Goal: Task Accomplishment & Management: Use online tool/utility

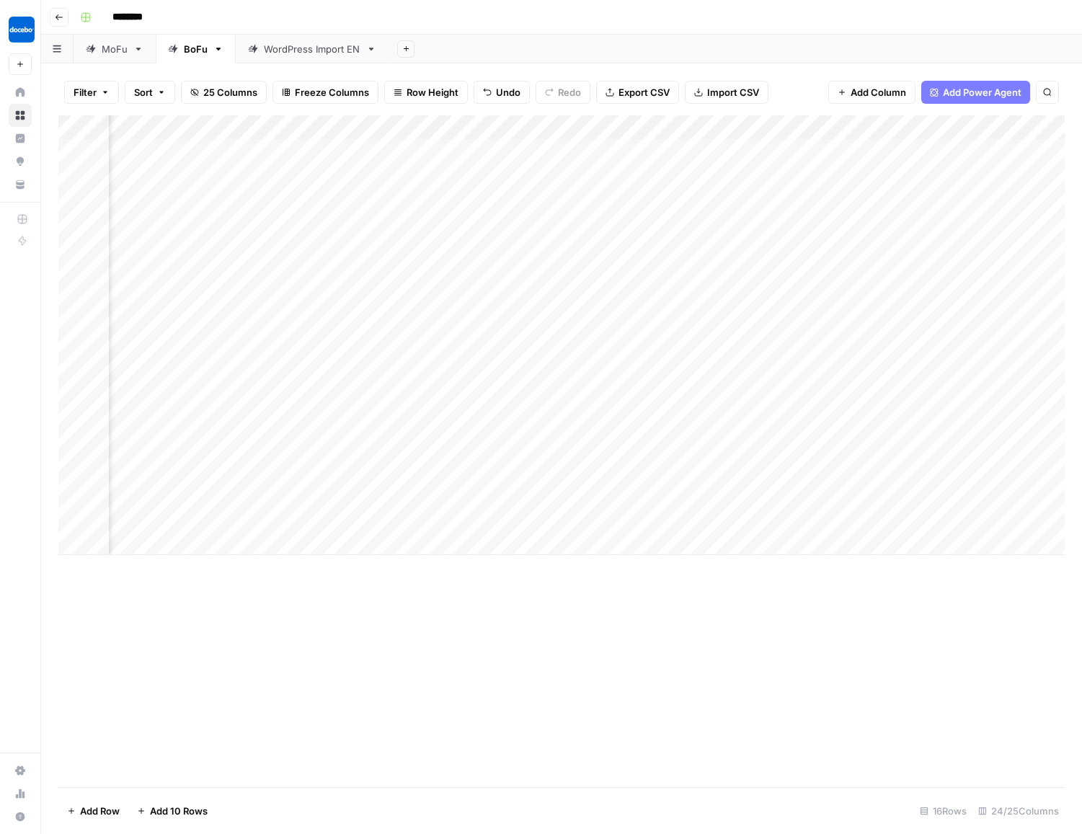
scroll to position [0, 1500]
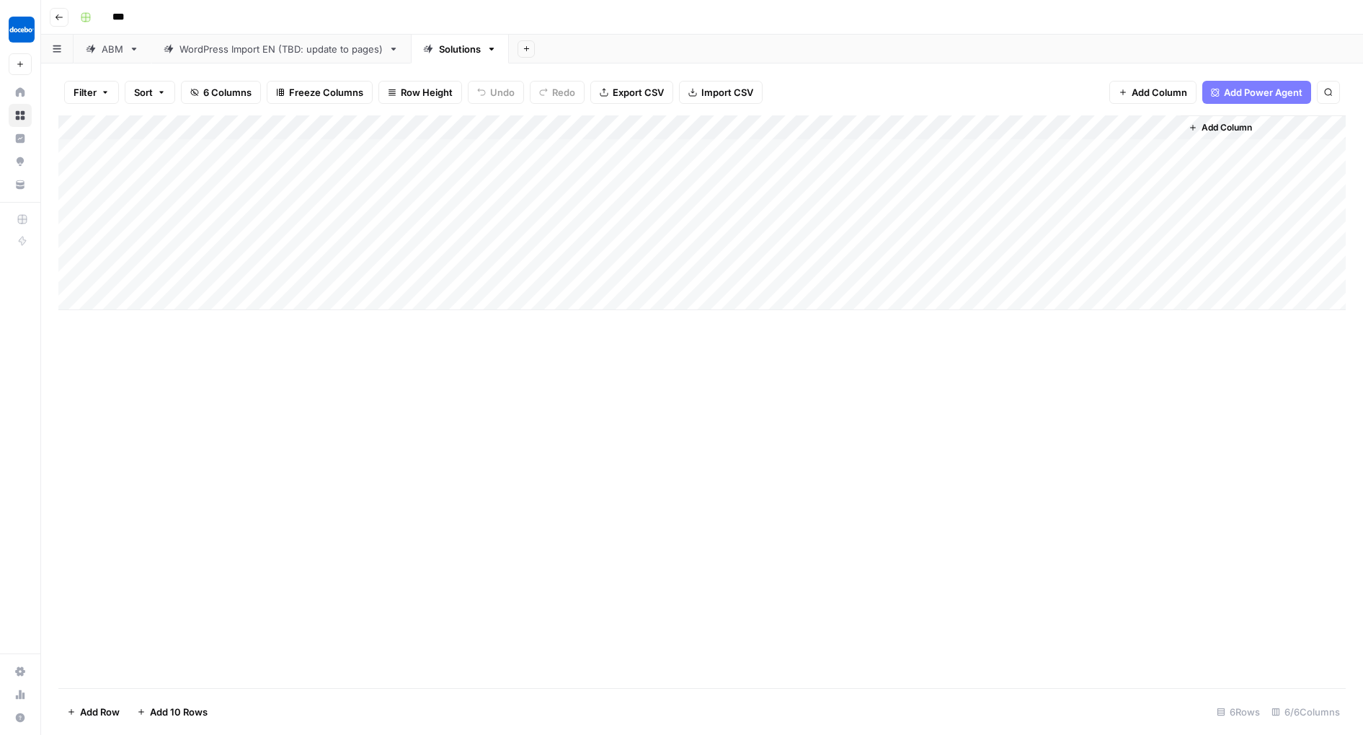
click at [125, 298] on div "Add Column" at bounding box center [702, 212] width 1288 height 195
type textarea "**********"
click at [292, 293] on div "Add Column" at bounding box center [702, 224] width 1288 height 219
click at [292, 296] on div "Add Column" at bounding box center [702, 224] width 1288 height 219
click at [291, 296] on input at bounding box center [359, 299] width 231 height 17
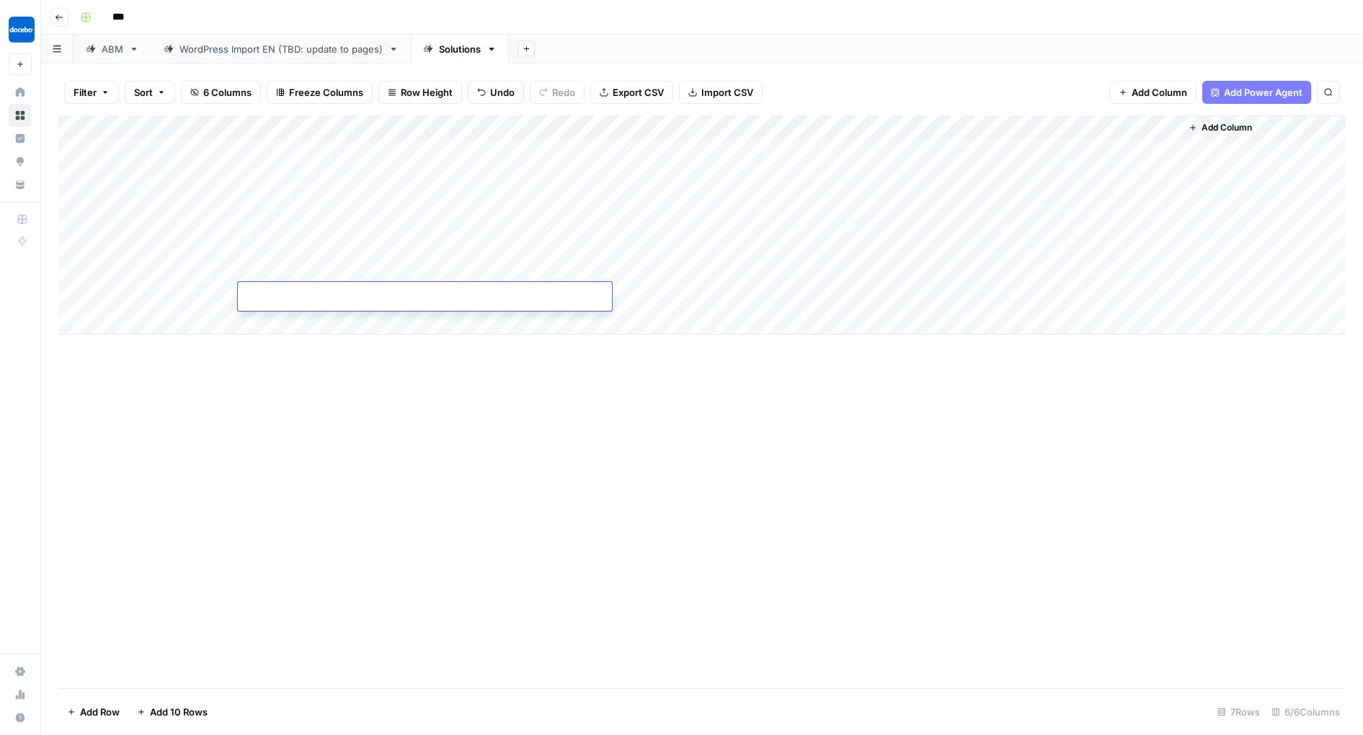
type input "**********"
click at [640, 298] on div "Add Column" at bounding box center [702, 224] width 1288 height 219
click at [640, 298] on textarea at bounding box center [725, 296] width 231 height 20
type textarea "**"
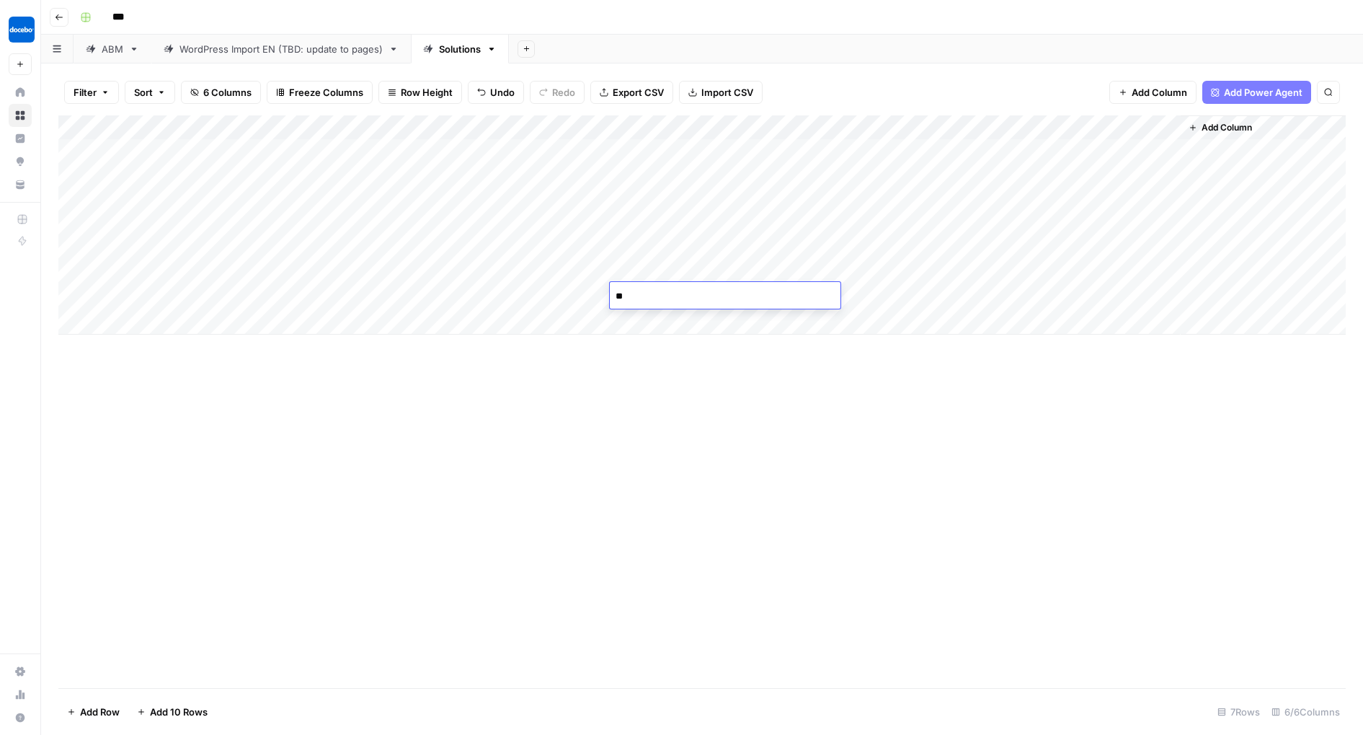
click at [875, 288] on div "Add Column" at bounding box center [702, 224] width 1288 height 219
click at [840, 294] on div "Add Column" at bounding box center [702, 224] width 1288 height 219
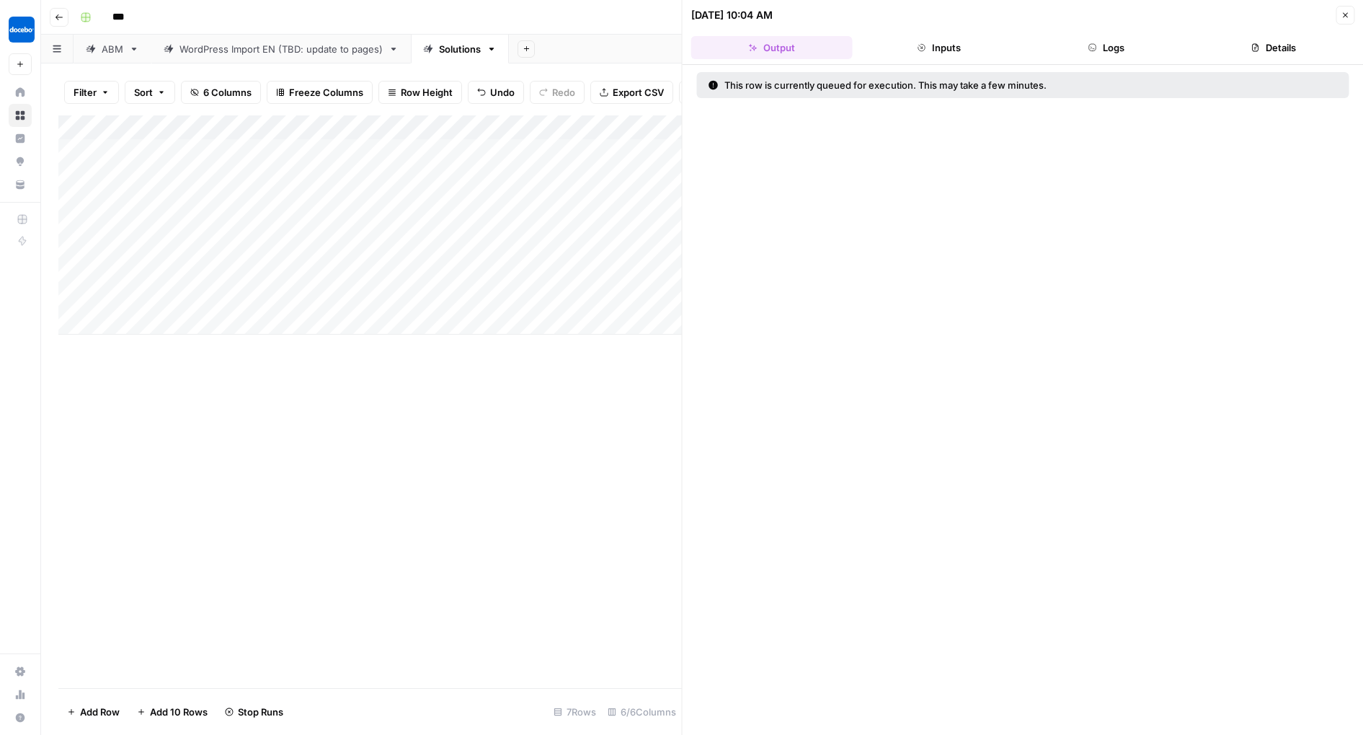
click at [1353, 12] on button "Close" at bounding box center [1345, 15] width 19 height 19
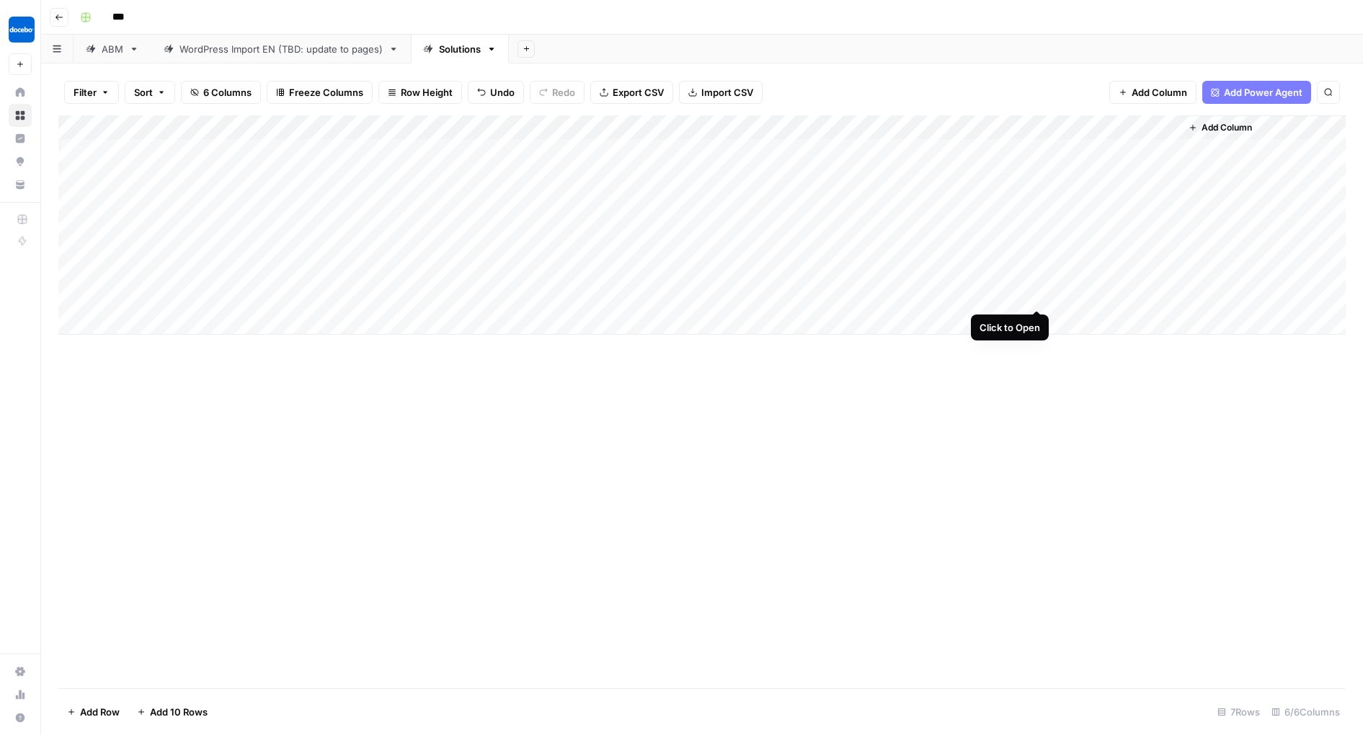
click at [1037, 296] on div "Add Column" at bounding box center [702, 224] width 1288 height 219
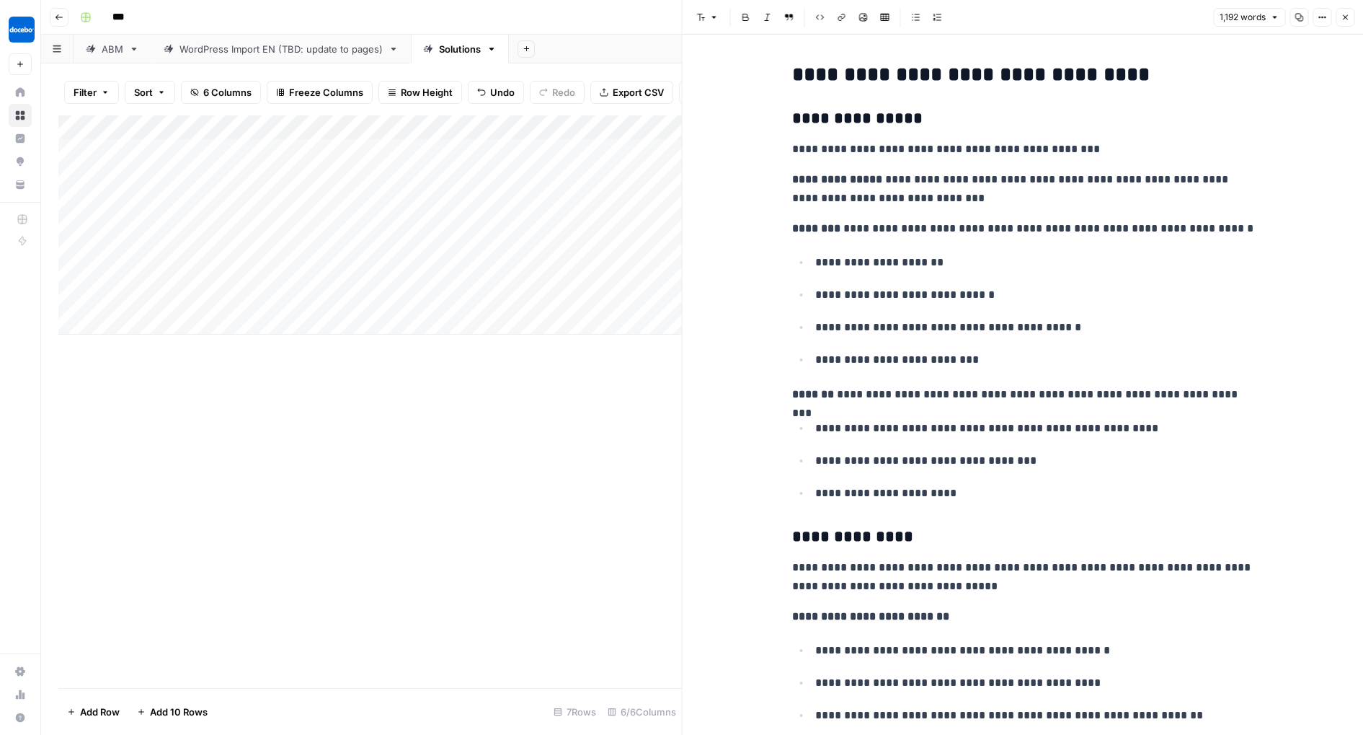
scroll to position [76, 0]
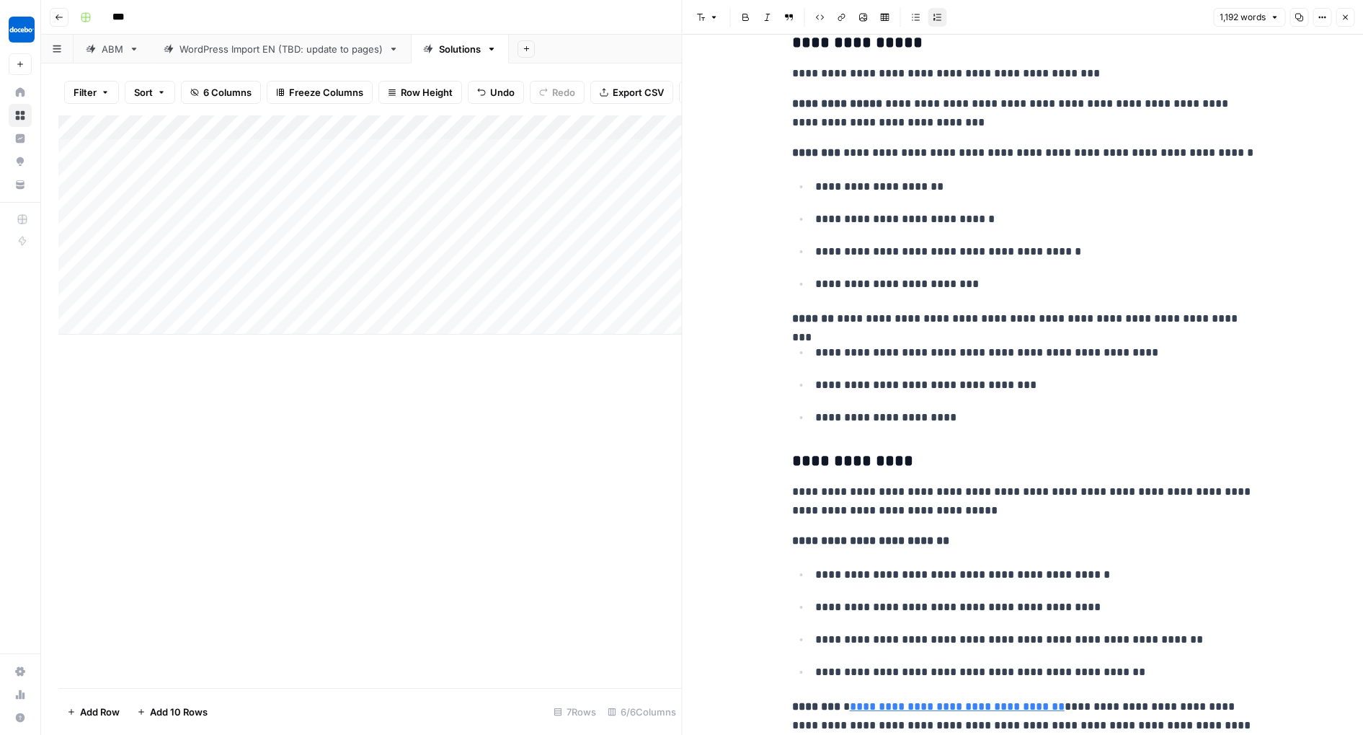
drag, startPoint x: 1342, startPoint y: 19, endPoint x: 1324, endPoint y: 60, distance: 44.9
click at [1342, 19] on icon "button" at bounding box center [1345, 17] width 9 height 9
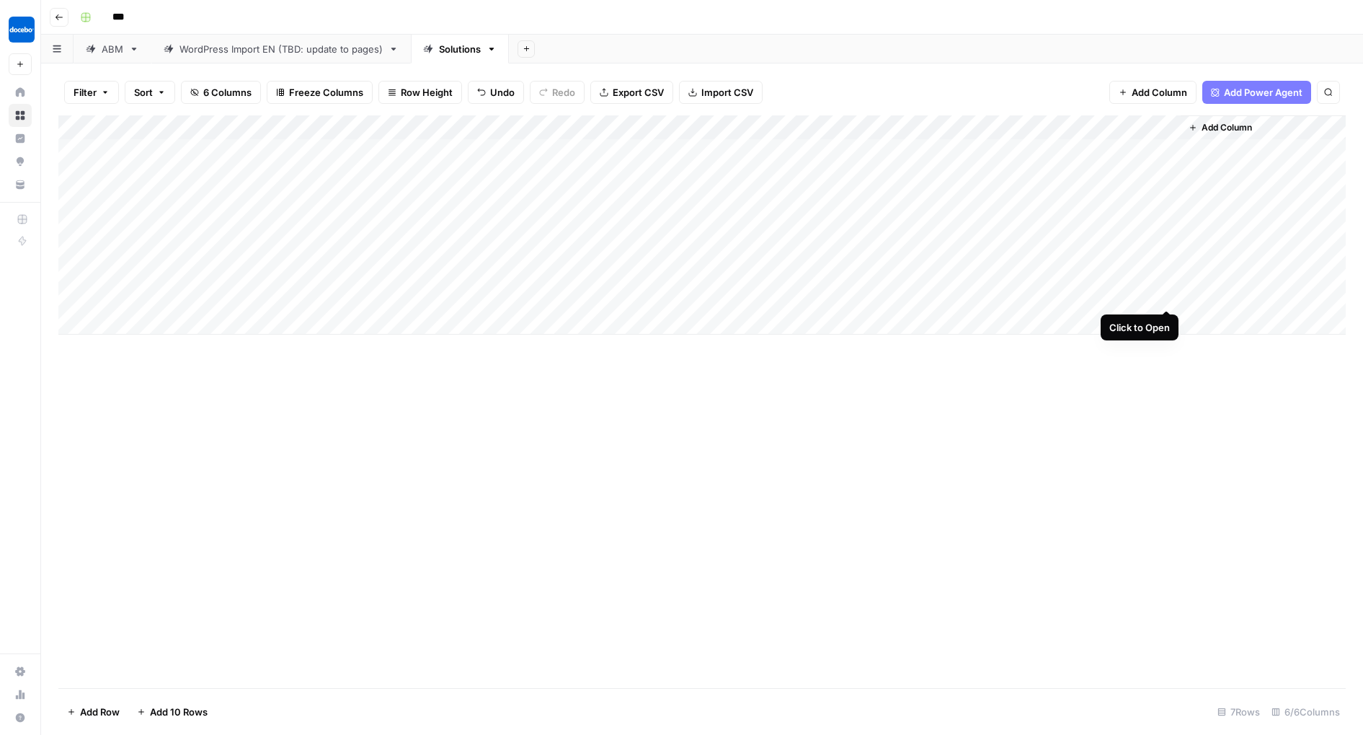
click at [1167, 291] on div "Add Column" at bounding box center [702, 224] width 1288 height 219
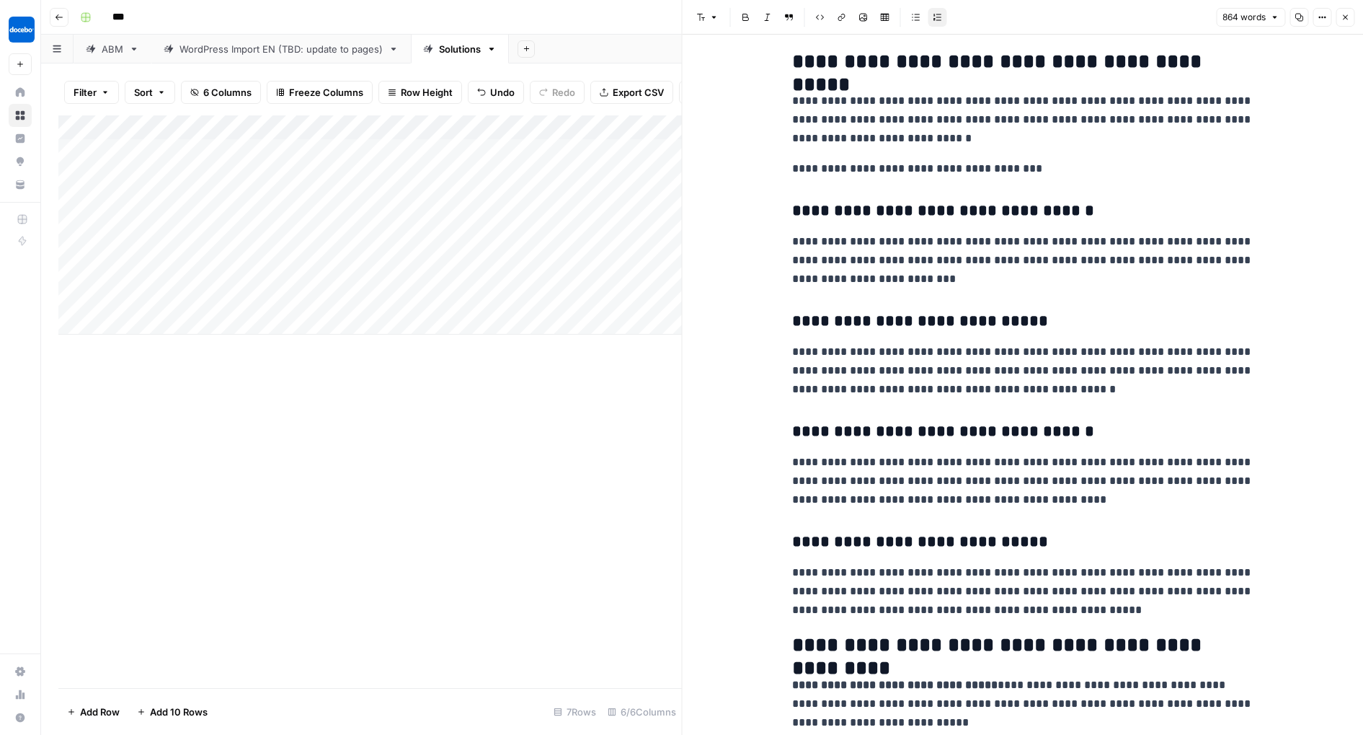
scroll to position [1144, 0]
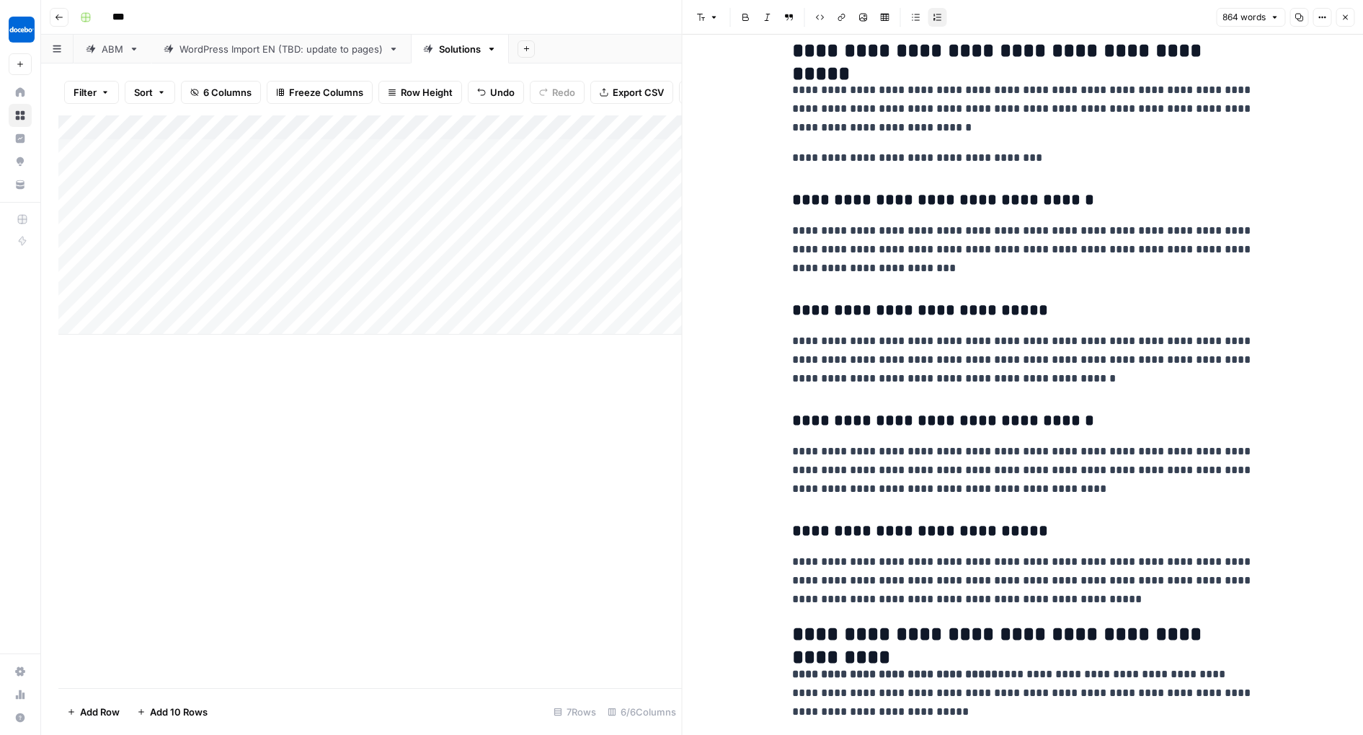
click at [1345, 19] on icon "button" at bounding box center [1345, 17] width 9 height 9
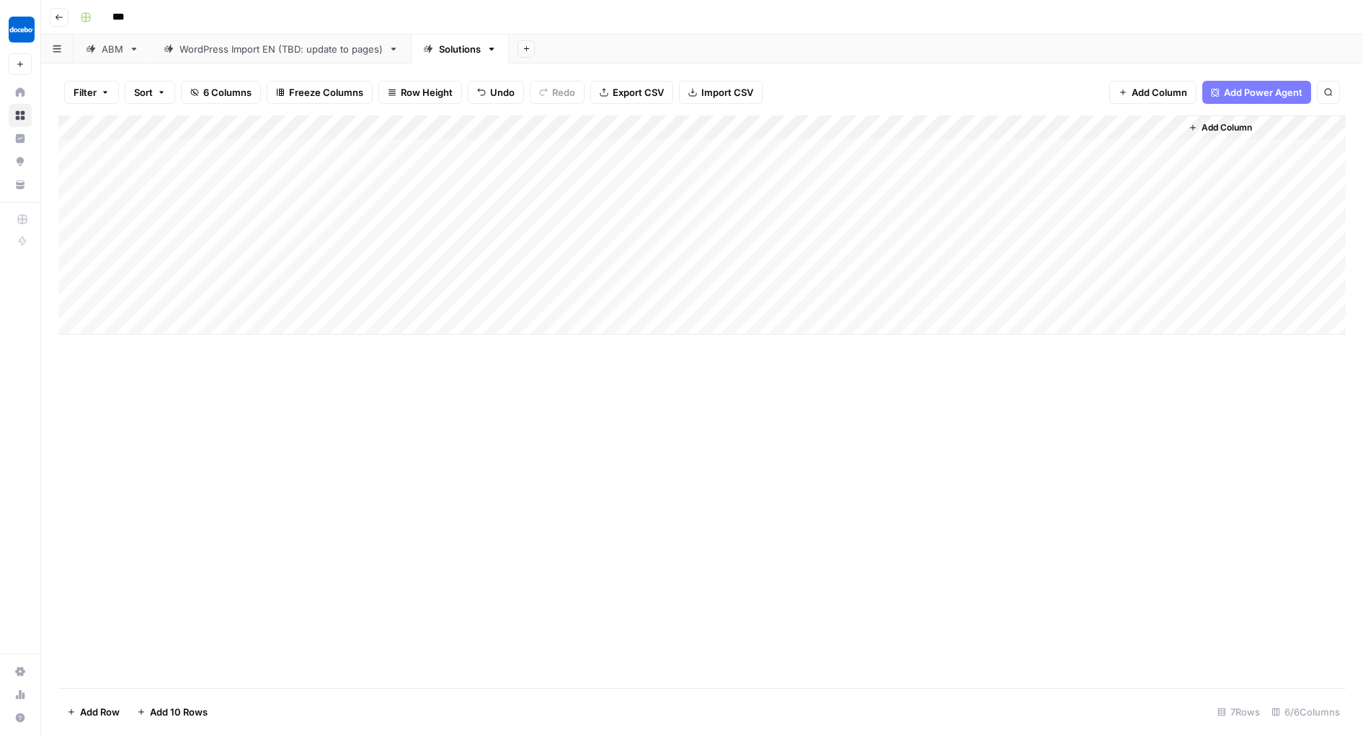
click at [1167, 145] on div "Add Column" at bounding box center [702, 224] width 1288 height 219
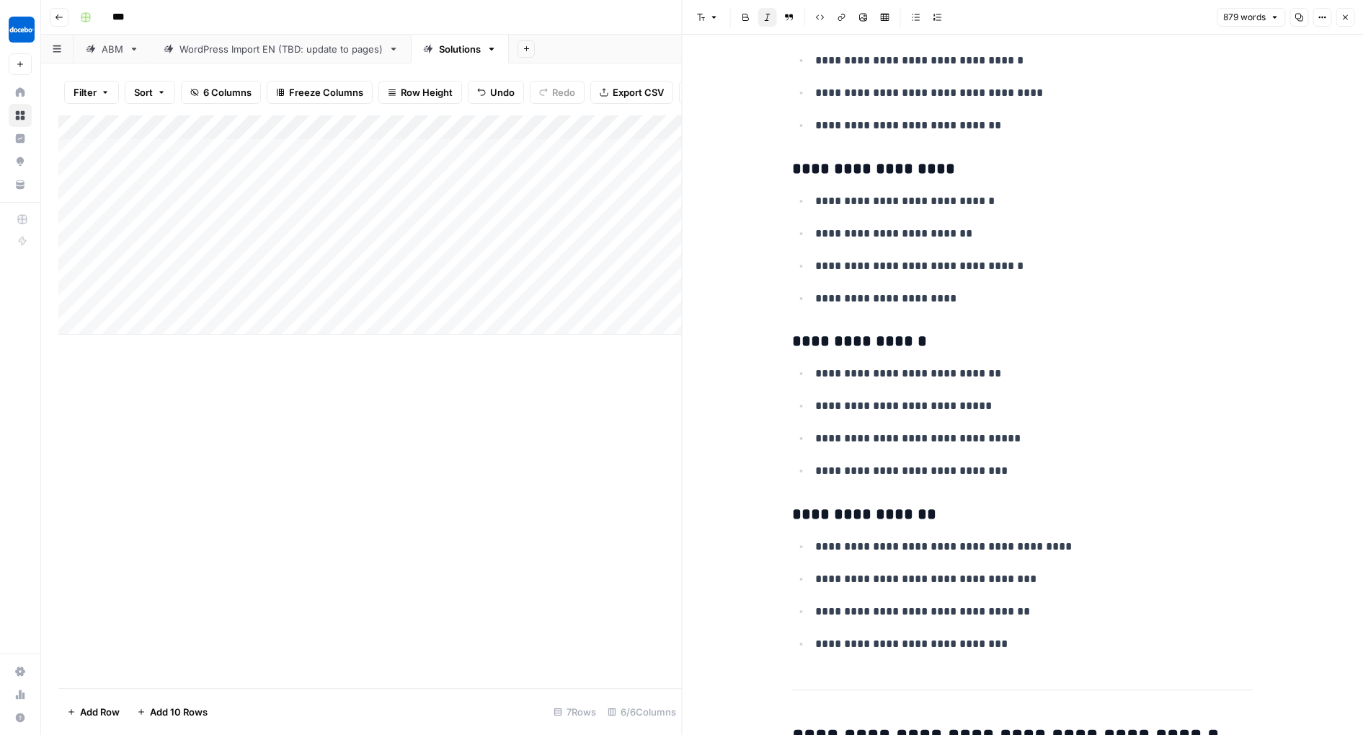
scroll to position [1731, 0]
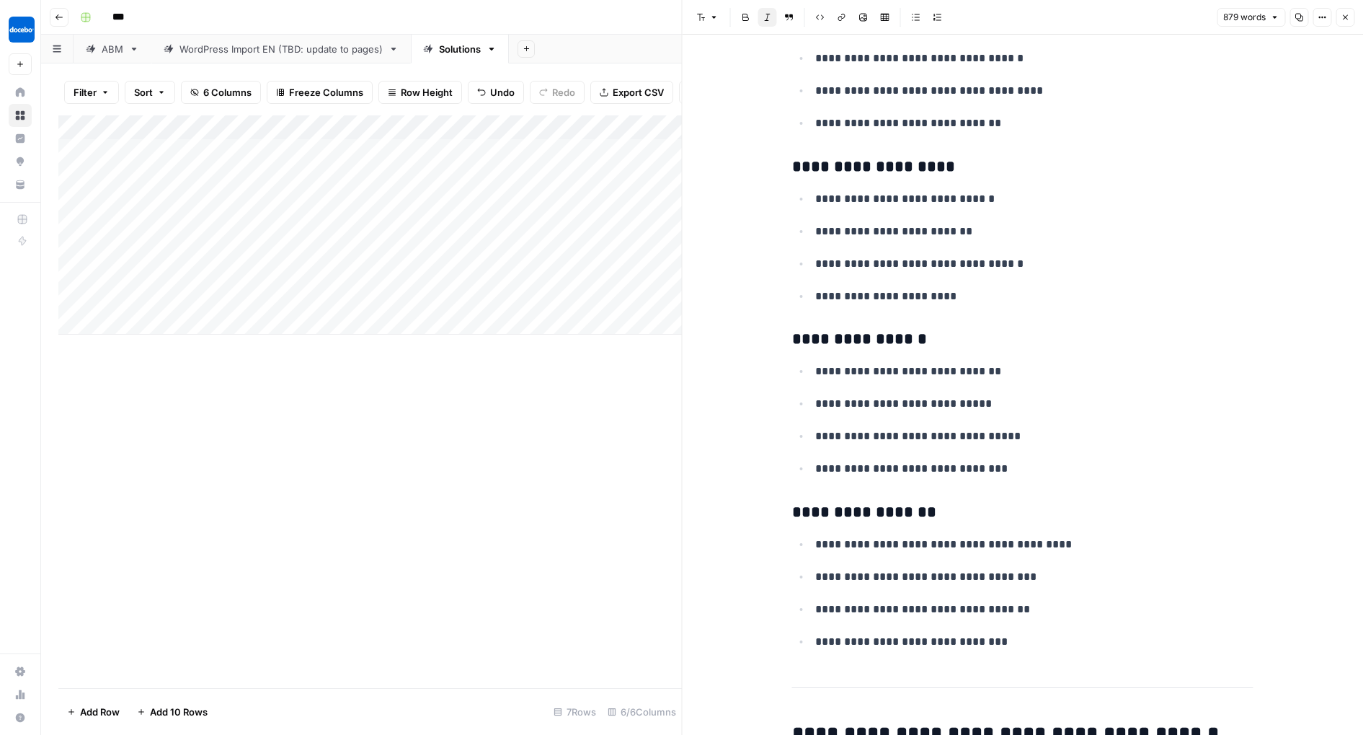
click at [1351, 14] on button "Close" at bounding box center [1345, 17] width 19 height 19
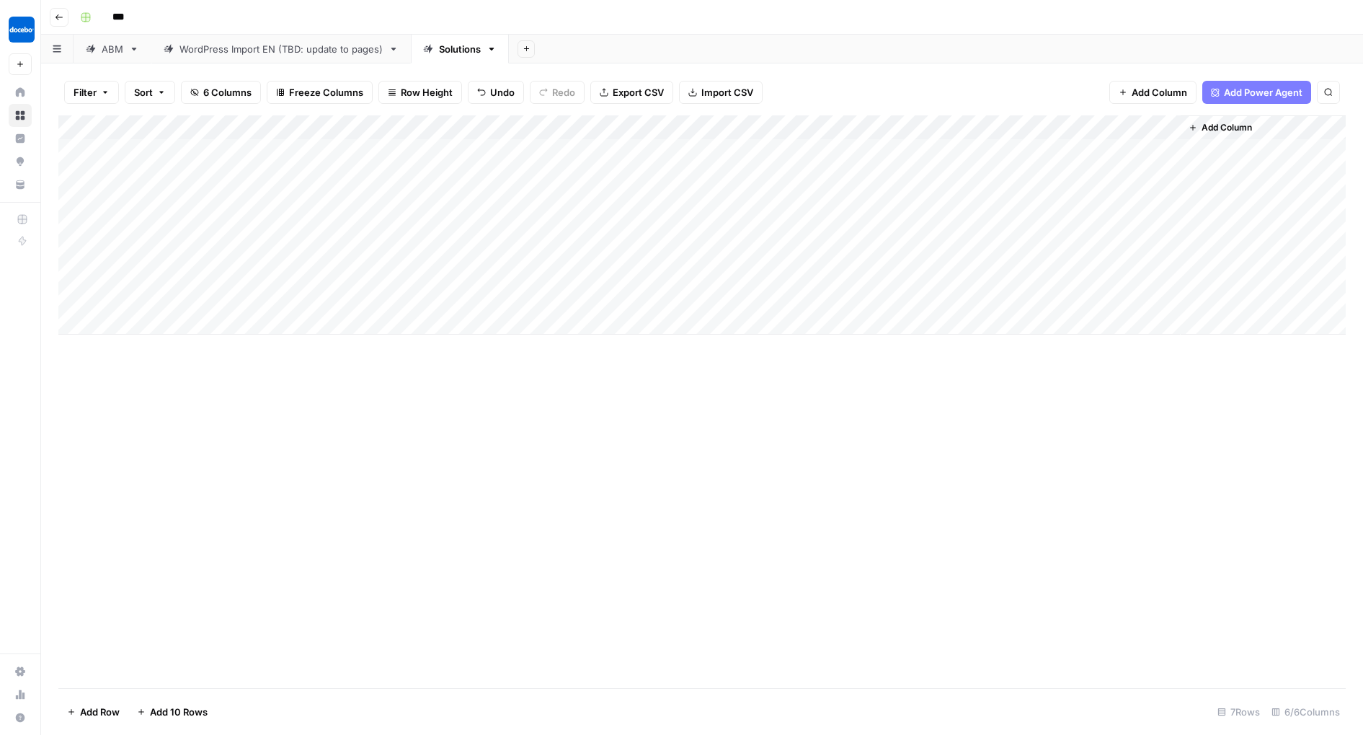
click at [1037, 294] on div "Add Column" at bounding box center [702, 224] width 1288 height 219
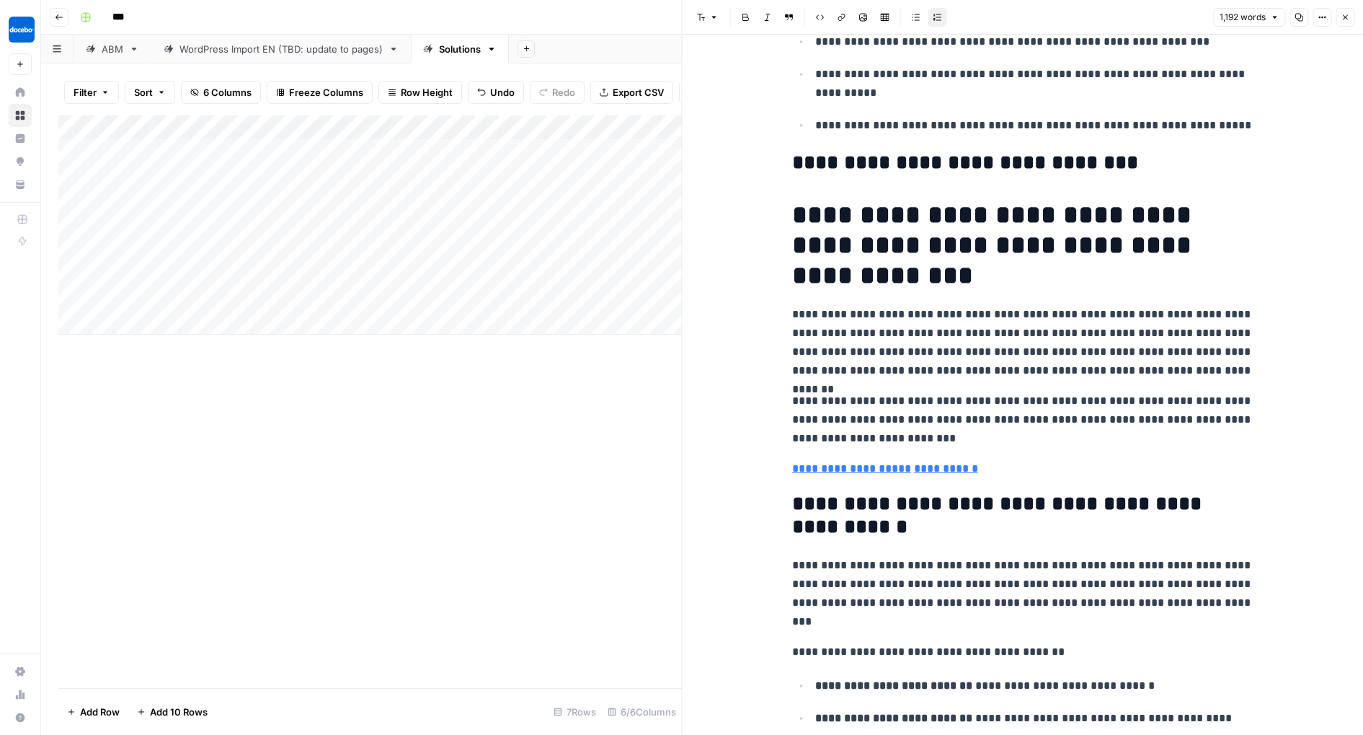
scroll to position [1593, 0]
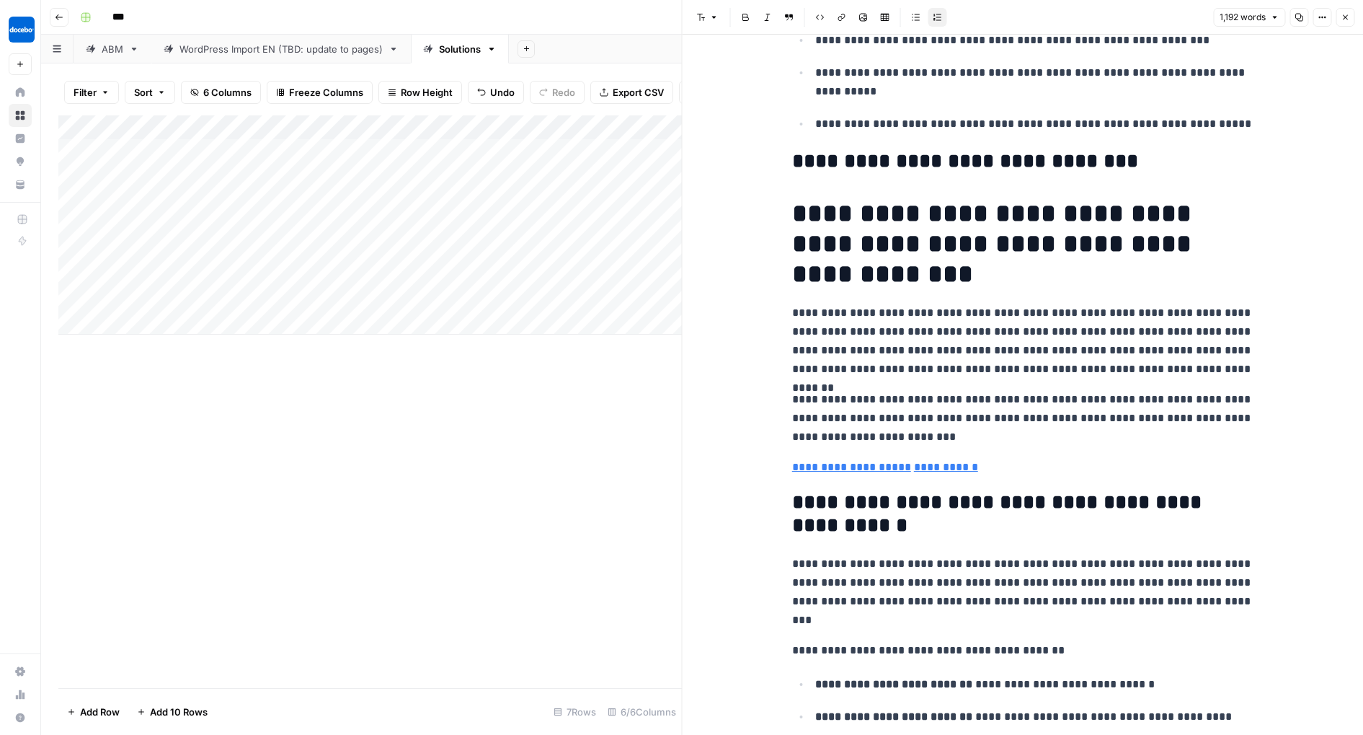
drag, startPoint x: 1349, startPoint y: 14, endPoint x: 1340, endPoint y: 21, distance: 11.8
click at [1348, 14] on icon "button" at bounding box center [1345, 17] width 9 height 9
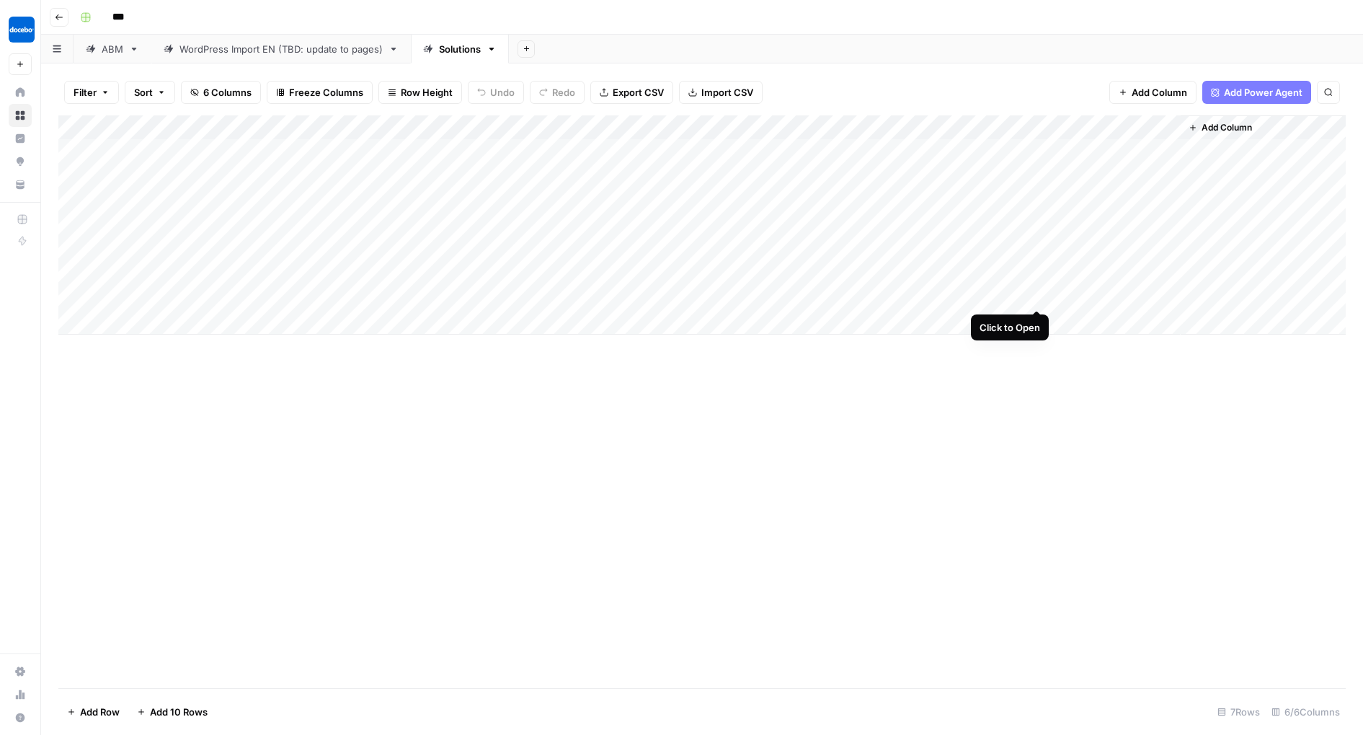
click at [1041, 293] on div "Add Column" at bounding box center [702, 224] width 1288 height 219
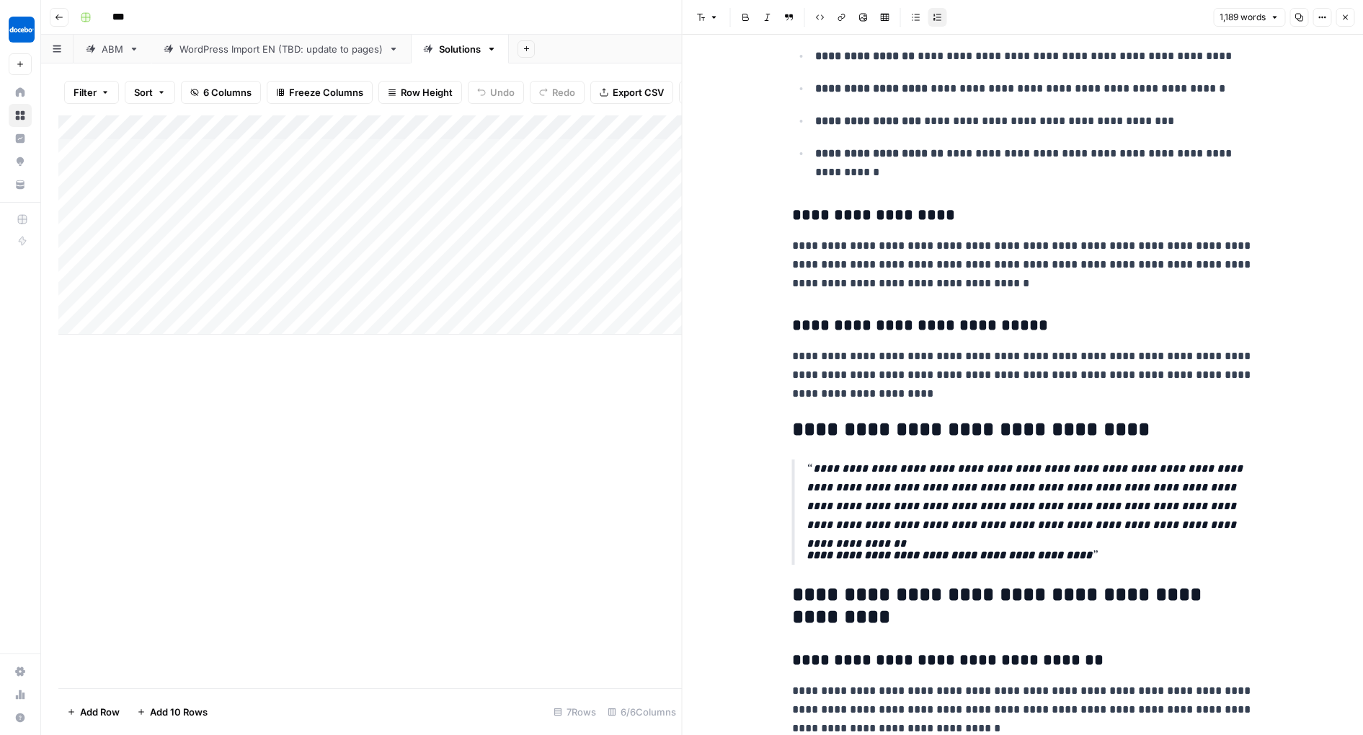
scroll to position [3019, 0]
drag, startPoint x: 1341, startPoint y: 12, endPoint x: 1319, endPoint y: 46, distance: 40.6
click at [1341, 12] on button "Close" at bounding box center [1345, 17] width 19 height 19
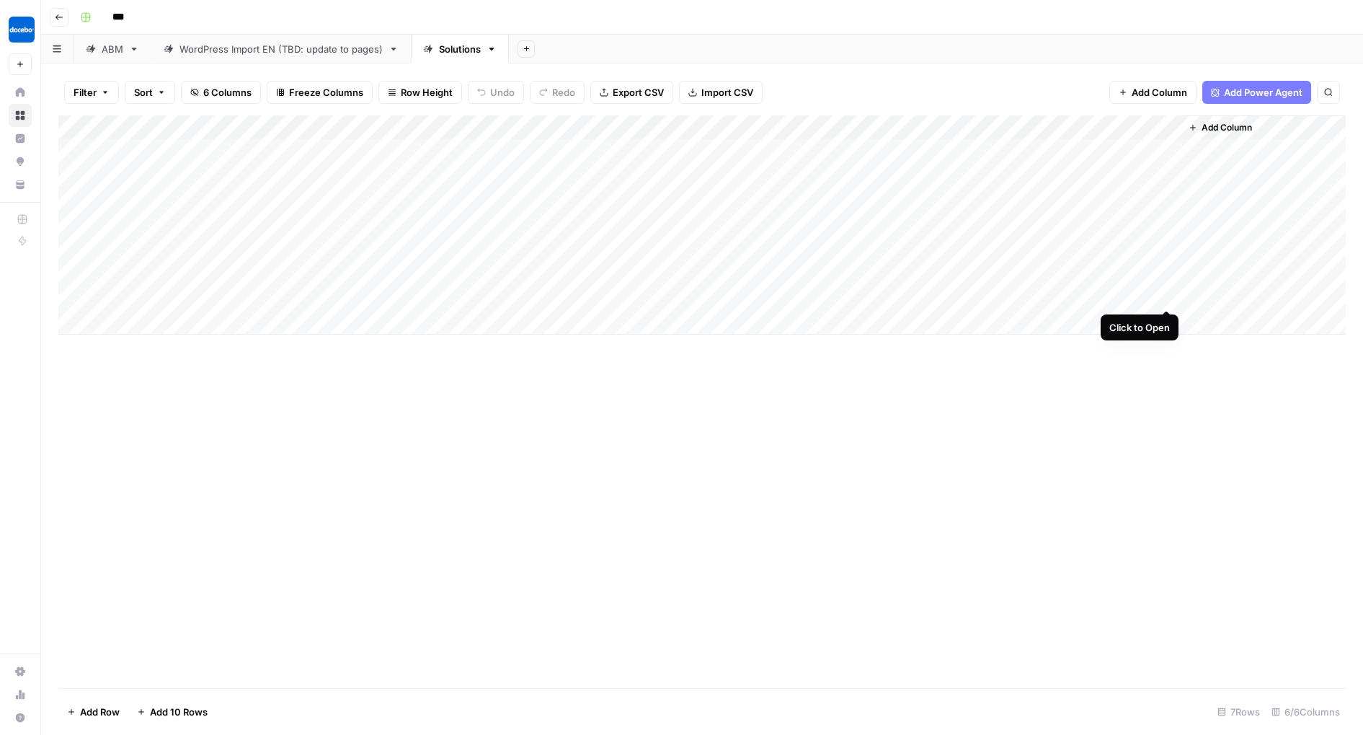
click at [1171, 295] on div "Add Column" at bounding box center [702, 224] width 1288 height 219
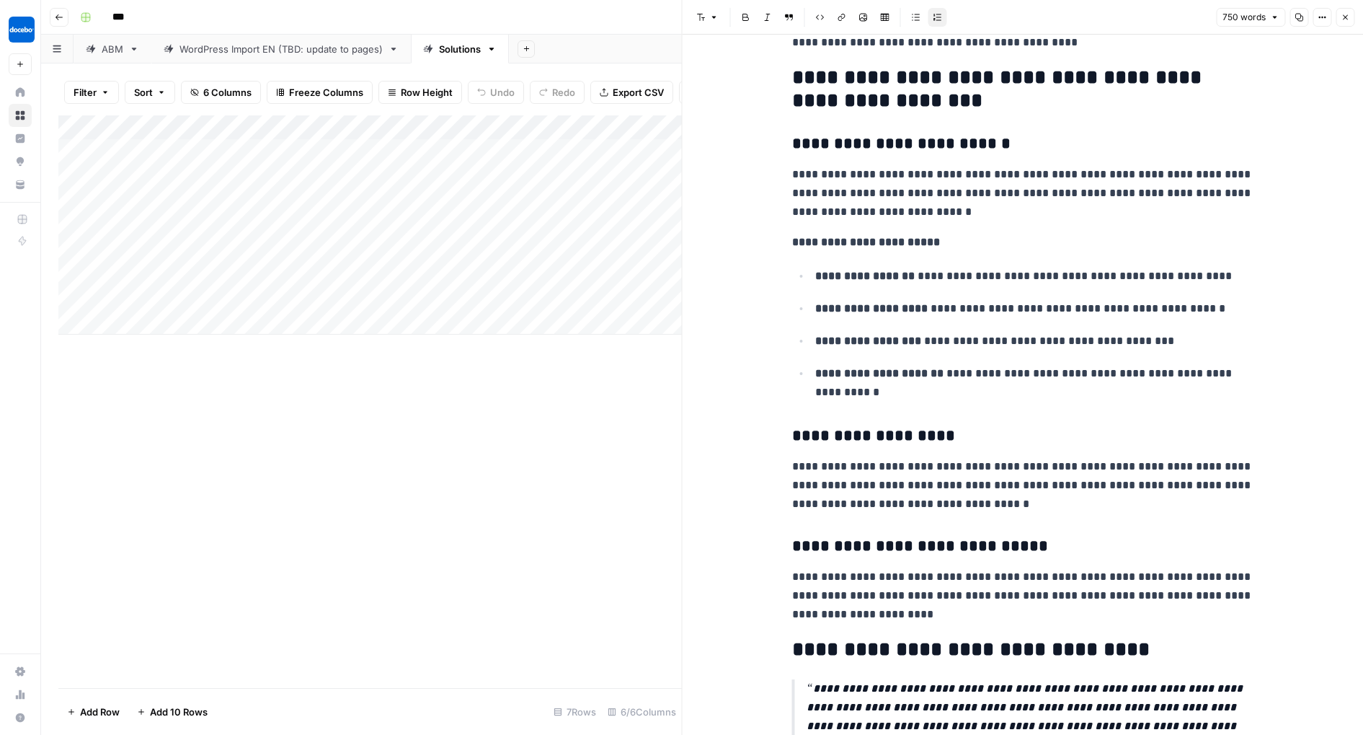
scroll to position [926, 0]
click at [1349, 14] on icon "button" at bounding box center [1345, 17] width 9 height 9
